Goal: Transaction & Acquisition: Purchase product/service

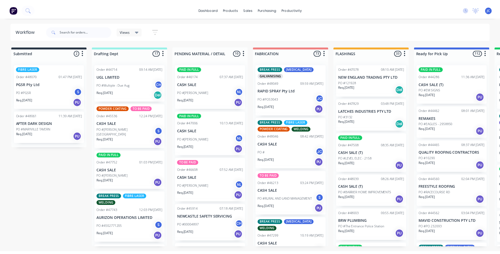
scroll to position [554, 0]
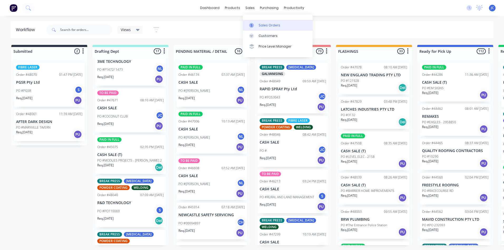
click at [256, 26] on div at bounding box center [253, 25] width 8 height 5
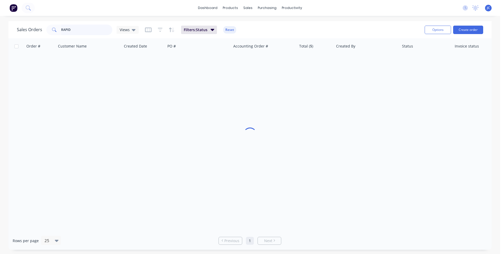
drag, startPoint x: 86, startPoint y: 29, endPoint x: 45, endPoint y: 29, distance: 40.6
click at [45, 29] on div "Sales Orders RAPID Views" at bounding box center [78, 30] width 122 height 11
click at [465, 28] on button "Create order" at bounding box center [468, 30] width 30 height 8
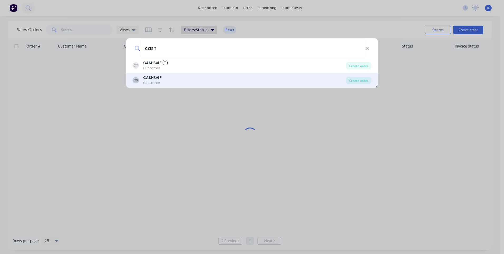
type input "cash"
click at [156, 76] on div "CASH SALE" at bounding box center [152, 78] width 18 height 6
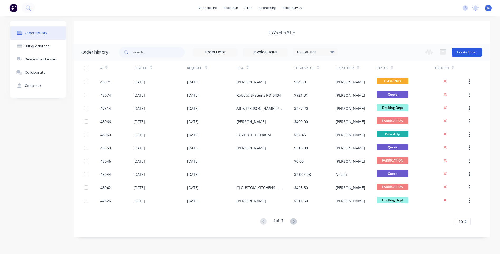
click at [464, 51] on button "Create Order" at bounding box center [467, 52] width 31 height 8
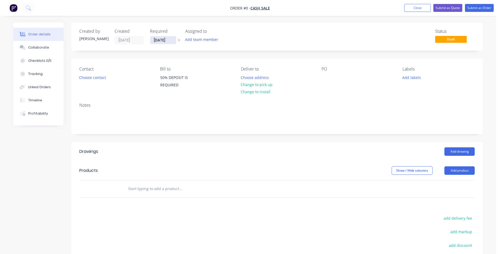
click at [161, 39] on input "[DATE]" at bounding box center [163, 40] width 26 height 8
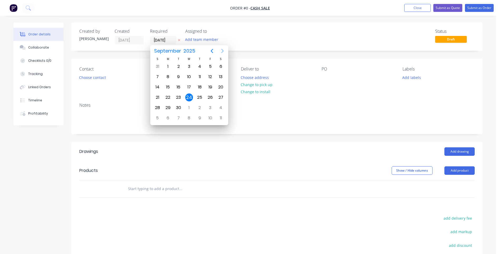
click at [223, 49] on icon "Next page" at bounding box center [222, 51] width 6 height 6
click at [212, 50] on icon "Previous page" at bounding box center [212, 51] width 2 height 4
click at [220, 50] on icon "Next page" at bounding box center [222, 51] width 6 height 6
click at [189, 76] on div "8" at bounding box center [189, 77] width 8 height 8
type input "[DATE]"
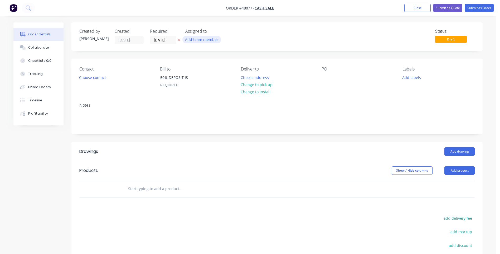
click at [199, 41] on button "Add team member" at bounding box center [202, 39] width 39 height 7
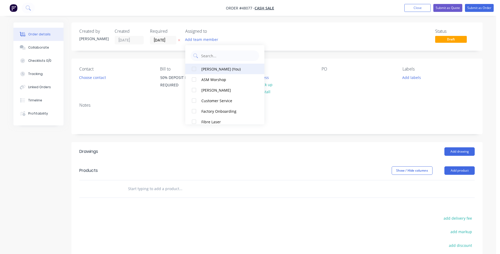
click at [205, 71] on div "[PERSON_NAME] (You)" at bounding box center [228, 69] width 53 height 6
click at [293, 66] on div "Contact Choose contact Bill to 50% DEPOSIT IS REQUIRED Deliver to Choose addres…" at bounding box center [276, 79] width 411 height 40
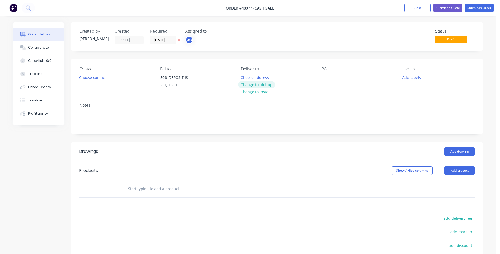
click at [257, 85] on button "Change to pick up" at bounding box center [256, 84] width 37 height 7
click at [95, 76] on button "Choose contact" at bounding box center [92, 77] width 32 height 7
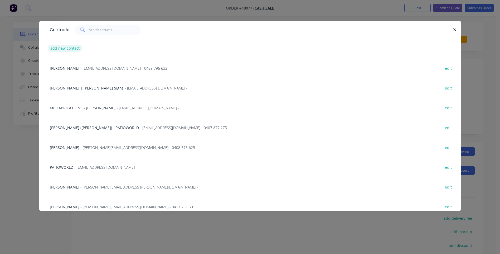
click at [73, 50] on button "add new contact" at bounding box center [65, 48] width 35 height 7
select select "AU"
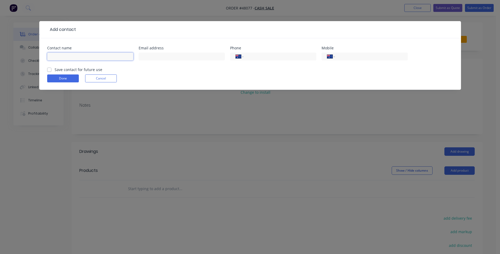
click at [86, 57] on input "text" at bounding box center [90, 56] width 86 height 8
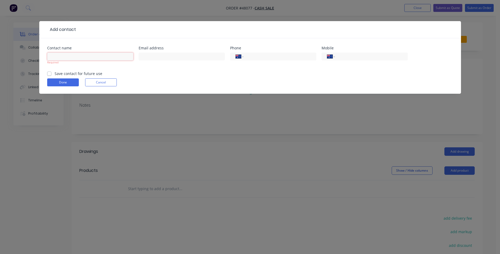
click at [82, 55] on input "text" at bounding box center [90, 56] width 86 height 8
click at [89, 57] on input "[PERSON_NAME]" at bounding box center [90, 56] width 86 height 8
type input "[PERSON_NAME] Still"
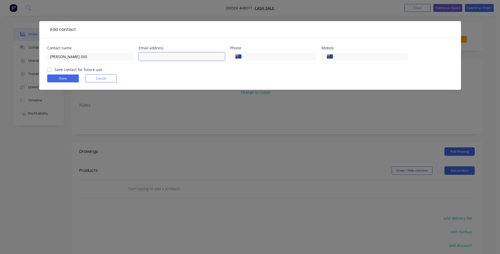
click at [155, 56] on input "text" at bounding box center [182, 56] width 86 height 8
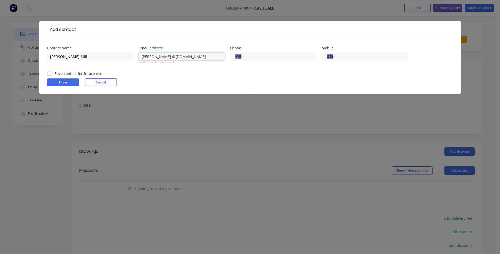
click at [154, 56] on input "[PERSON_NAME] @[DOMAIN_NAME]" at bounding box center [182, 56] width 86 height 8
click at [210, 58] on input "[PERSON_NAME][EMAIL_ADDRESS][DOMAIN_NAME]" at bounding box center [182, 56] width 86 height 8
type input "[PERSON_NAME][EMAIL_ADDRESS][DOMAIN_NAME]"
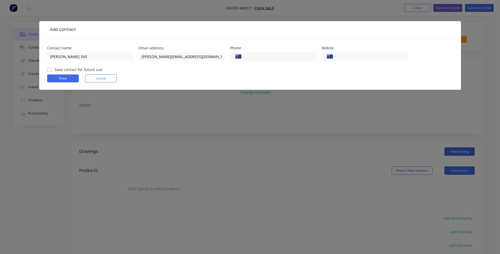
click at [276, 55] on input "tel" at bounding box center [278, 57] width 63 height 6
click at [395, 41] on div "Contact name [PERSON_NAME] Still Email address [PERSON_NAME][EMAIL_ADDRESS][DOM…" at bounding box center [250, 63] width 422 height 51
click at [55, 69] on label "Save contact for future use" at bounding box center [79, 70] width 48 height 6
click at [49, 69] on input "Save contact for future use" at bounding box center [49, 69] width 4 height 5
checkbox input "true"
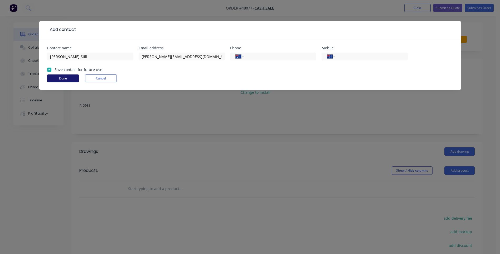
click at [66, 78] on button "Done" at bounding box center [63, 78] width 32 height 8
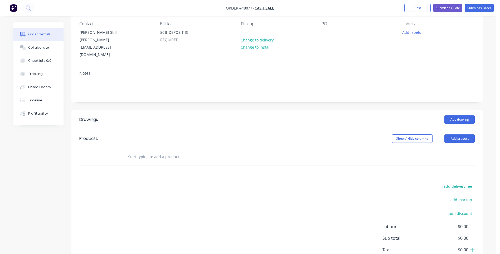
scroll to position [67, 0]
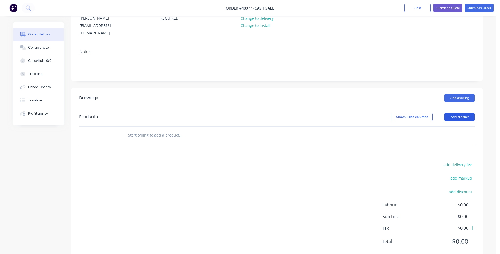
click at [460, 113] on button "Add product" at bounding box center [460, 117] width 30 height 8
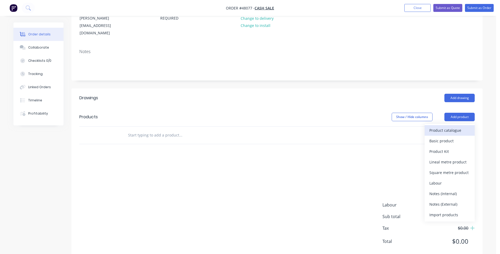
click at [452, 126] on div "Product catalogue" at bounding box center [450, 130] width 41 height 8
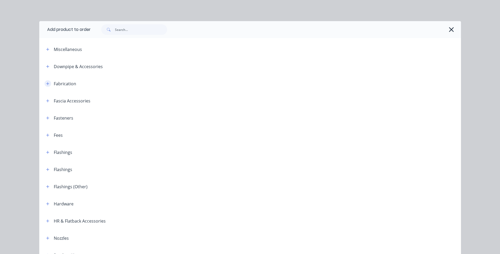
click at [45, 81] on button "button" at bounding box center [48, 83] width 7 height 7
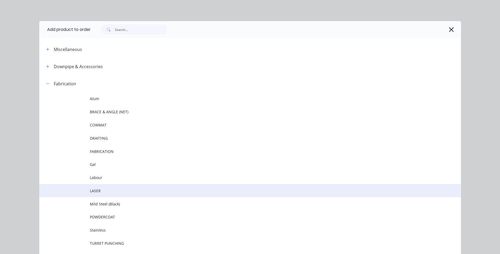
click at [95, 186] on td "LASER" at bounding box center [275, 190] width 371 height 13
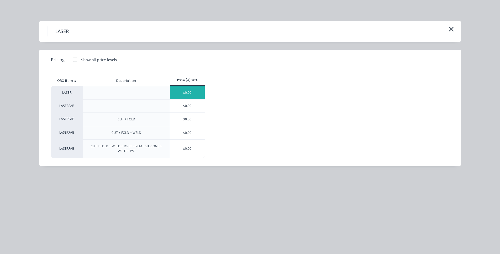
click at [192, 93] on div "$0.00" at bounding box center [187, 92] width 35 height 13
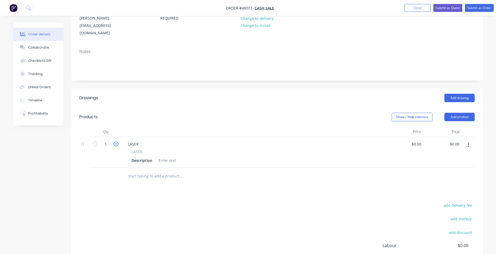
click at [115, 141] on icon "button" at bounding box center [116, 143] width 5 height 5
click at [108, 140] on input "3" at bounding box center [106, 144] width 14 height 8
click at [180, 140] on div "LASER" at bounding box center [254, 144] width 260 height 8
click at [138, 140] on div "LASER" at bounding box center [133, 144] width 19 height 8
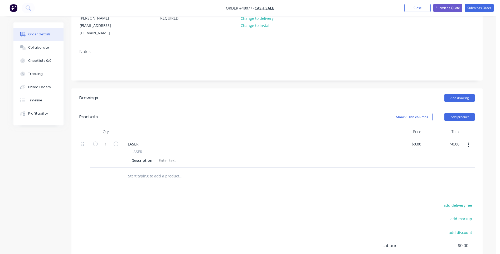
drag, startPoint x: 188, startPoint y: 127, endPoint x: 183, endPoint y: 128, distance: 5.6
click at [188, 140] on div "LASER" at bounding box center [254, 144] width 260 height 8
click at [108, 140] on input "1" at bounding box center [106, 144] width 14 height 8
type input "2"
type input "3"
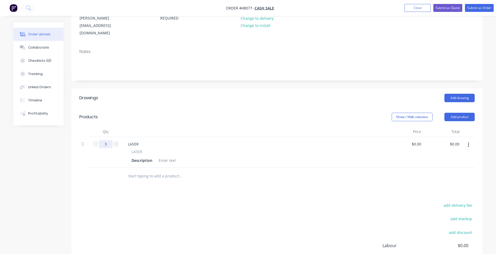
type input "3"
click at [171, 140] on div "LASER" at bounding box center [254, 144] width 260 height 8
click at [140, 140] on div "LASER" at bounding box center [133, 144] width 19 height 8
drag, startPoint x: 140, startPoint y: 131, endPoint x: 132, endPoint y: 129, distance: 8.3
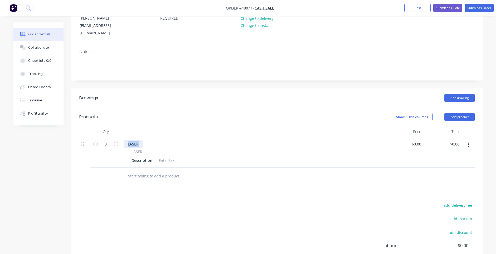
click at [132, 140] on div "LASER" at bounding box center [133, 144] width 19 height 8
click at [139, 156] on div "Description" at bounding box center [142, 160] width 25 height 8
click at [142, 156] on div "Description" at bounding box center [142, 160] width 25 height 8
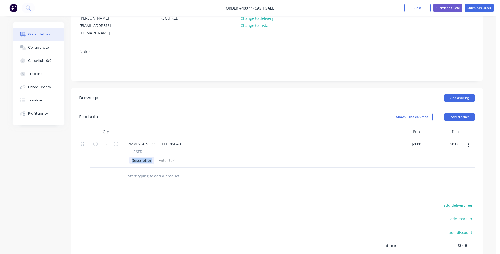
click at [142, 156] on div "Description" at bounding box center [142, 160] width 25 height 8
click at [162, 156] on div "2600x90mm (x2)," at bounding box center [147, 160] width 34 height 8
click at [178, 156] on div "2600x90mm (x2), 1650x90(x2)" at bounding box center [158, 160] width 56 height 8
click at [185, 156] on div "2600x90mm (x2), 1650x90 (x2)" at bounding box center [159, 160] width 58 height 8
click at [192, 140] on div "2MM STAINLESS STEEL 304 #8" at bounding box center [254, 144] width 260 height 8
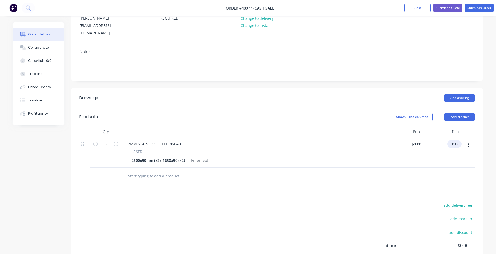
click at [453, 140] on input "0.00" at bounding box center [456, 144] width 12 height 8
type input "547"
type input "$182.3333"
type input "$547.00"
click at [357, 156] on div "2600x90mm (x2), 1650x90 (x2)" at bounding box center [253, 160] width 246 height 8
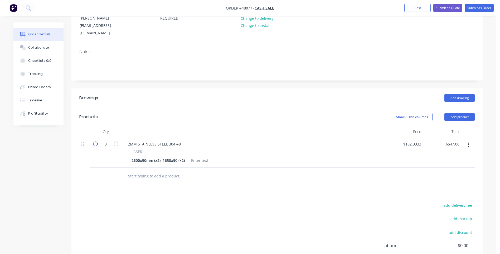
click at [95, 141] on icon "button" at bounding box center [95, 143] width 5 height 5
type input "2"
type input "$364.67"
click at [95, 141] on icon "button" at bounding box center [95, 143] width 5 height 5
type input "1"
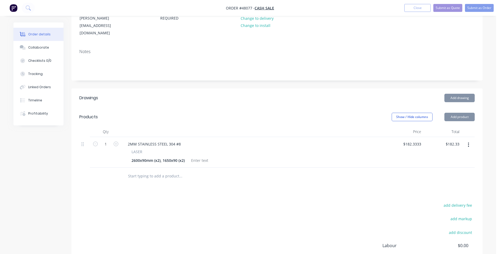
click at [295, 156] on div "2600x90mm (x2), 1650x90 (x2)" at bounding box center [253, 160] width 246 height 8
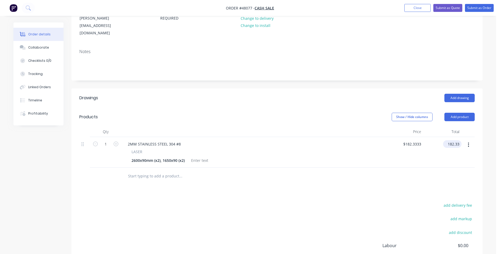
click at [451, 140] on input "182.33" at bounding box center [454, 144] width 16 height 8
click at [451, 140] on input "182.33" at bounding box center [455, 144] width 14 height 8
type input "547"
type input "$547.00"
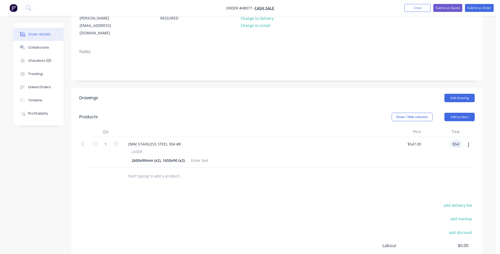
click at [375, 172] on div "Drawings Add drawing Products Show / Hide columns Add product Qty Price Total 1…" at bounding box center [276, 193] width 411 height 211
click at [184, 156] on div "2600x90mm (x2), 1650x90 (x2)" at bounding box center [159, 160] width 58 height 8
click at [273, 171] on div at bounding box center [203, 176] width 158 height 11
click at [200, 156] on div at bounding box center [199, 160] width 21 height 8
click at [306, 180] on div "Drawings Add drawing Products Show / Hide columns Add product Qty Price Total 1…" at bounding box center [276, 193] width 411 height 211
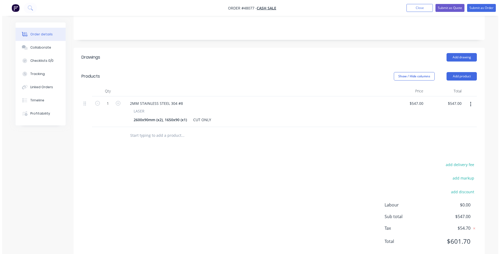
scroll to position [0, 0]
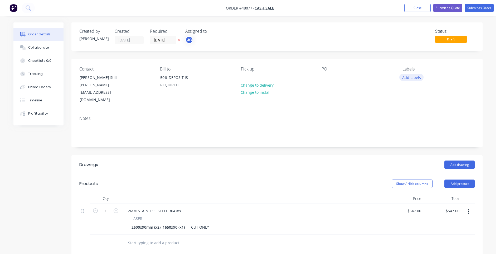
click at [413, 78] on button "Add labels" at bounding box center [412, 77] width 24 height 7
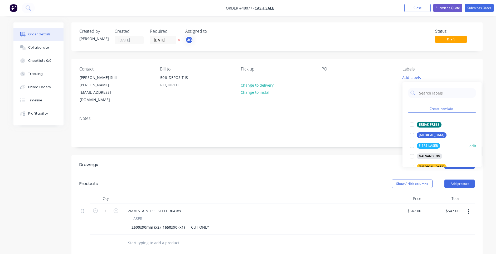
click at [413, 143] on div at bounding box center [412, 145] width 11 height 11
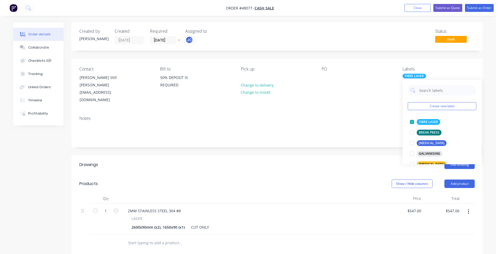
click at [387, 71] on div "PO" at bounding box center [358, 68] width 72 height 5
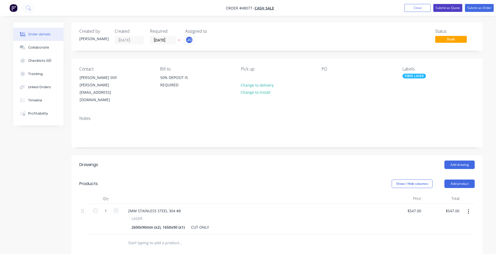
click at [442, 8] on button "Submit as Quote" at bounding box center [448, 8] width 29 height 8
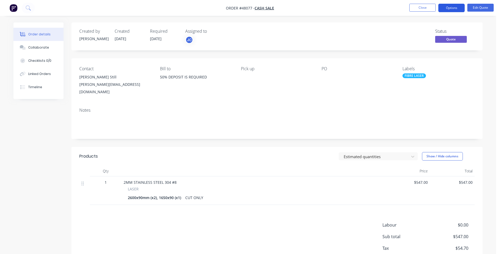
click at [449, 10] on button "Options" at bounding box center [452, 8] width 26 height 8
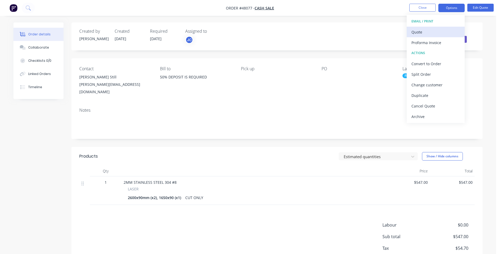
click at [419, 32] on div "Quote" at bounding box center [436, 32] width 49 height 8
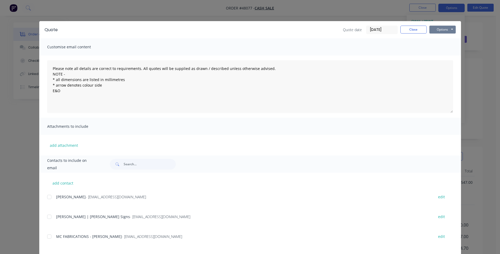
click at [443, 30] on button "Options" at bounding box center [443, 30] width 26 height 8
click at [440, 46] on button "Print" at bounding box center [447, 47] width 34 height 9
